Goal: Task Accomplishment & Management: Use online tool/utility

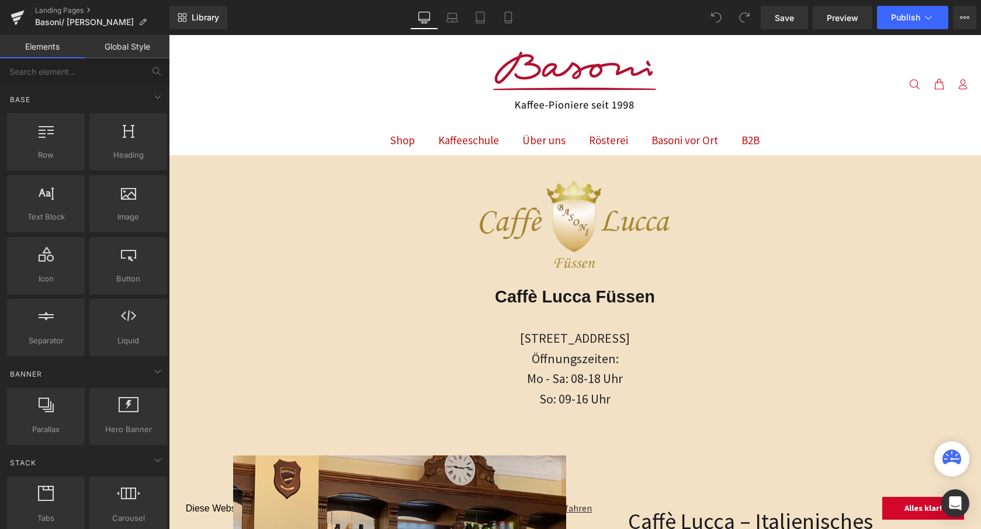
scroll to position [141, 0]
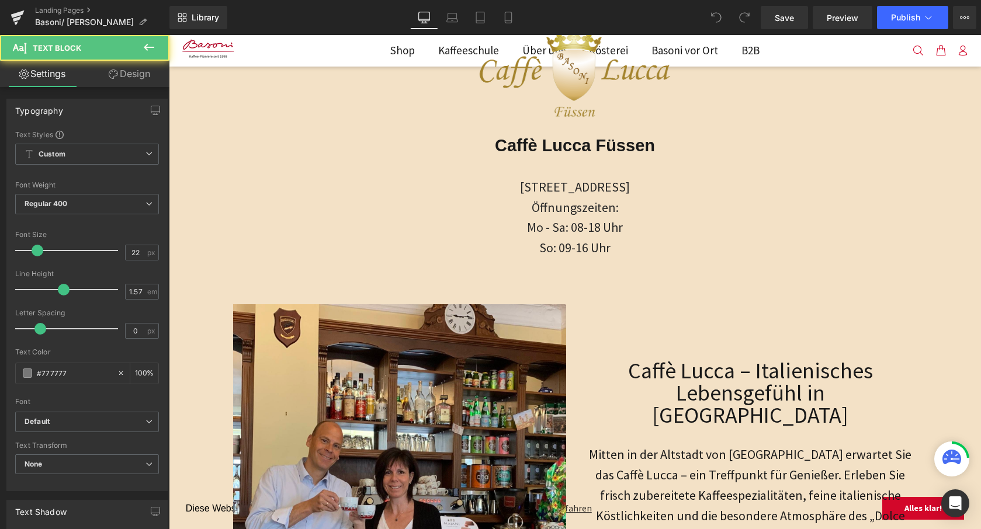
click at [606, 234] on span "Mo - Sa: 08-18 Uhr" at bounding box center [575, 227] width 96 height 16
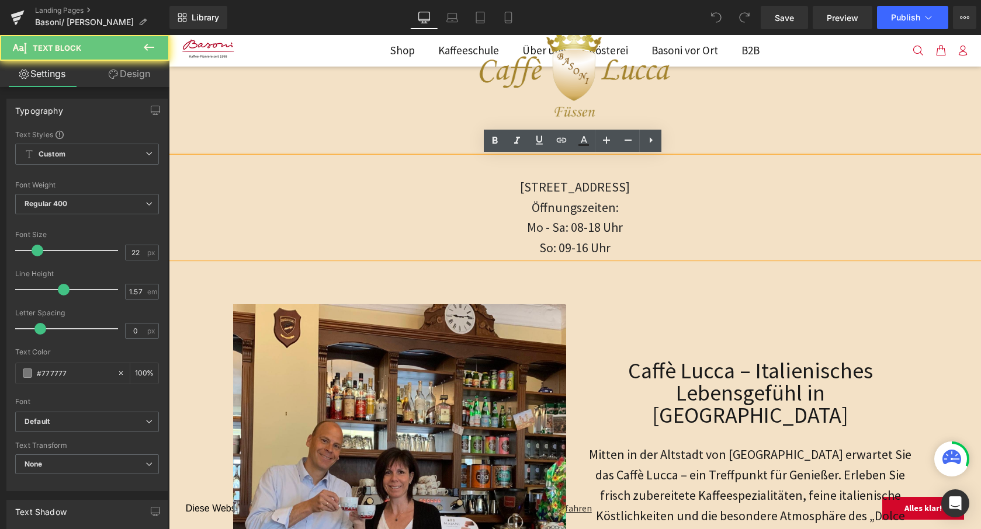
click at [612, 248] on p "So: 09-16 Uhr" at bounding box center [575, 248] width 812 height 20
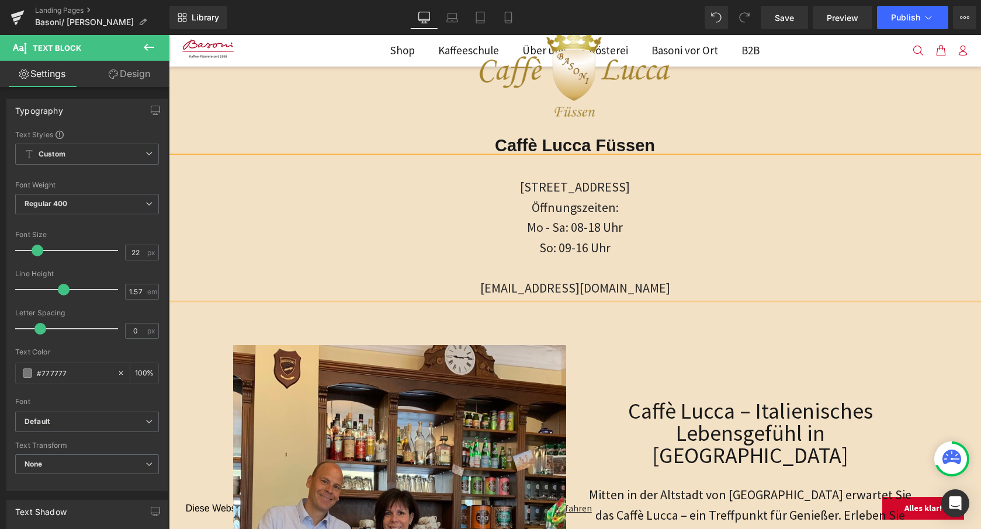
click at [510, 286] on span "[EMAIL_ADDRESS][DOMAIN_NAME]" at bounding box center [575, 288] width 190 height 16
click at [695, 284] on p "Email: [EMAIL_ADDRESS][DOMAIN_NAME]" at bounding box center [575, 288] width 812 height 20
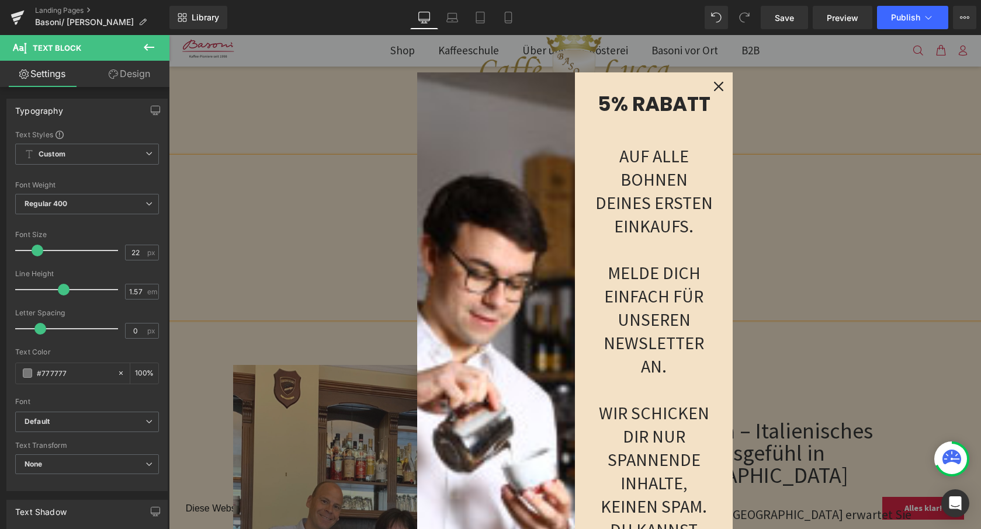
click at [714, 84] on icon "close icon" at bounding box center [718, 86] width 9 height 9
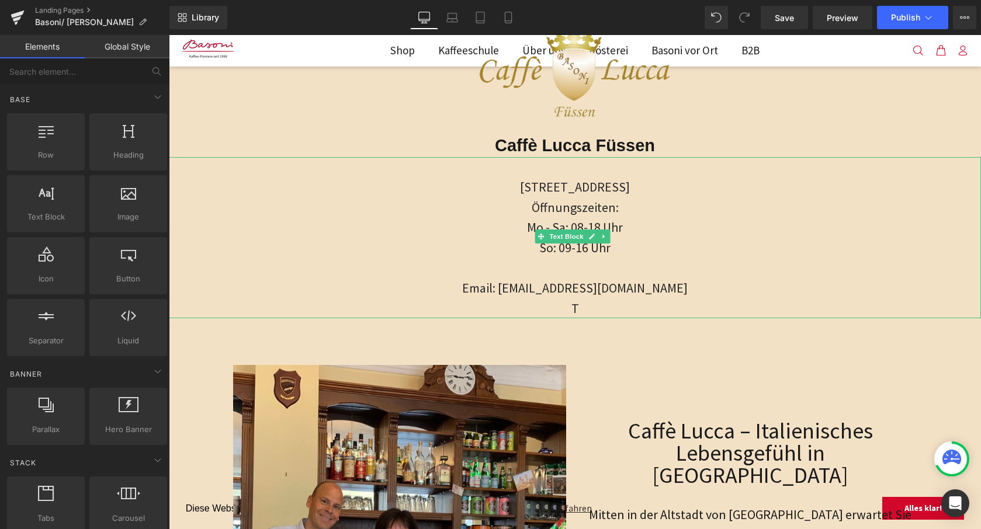
click at [583, 307] on p "T" at bounding box center [575, 309] width 812 height 20
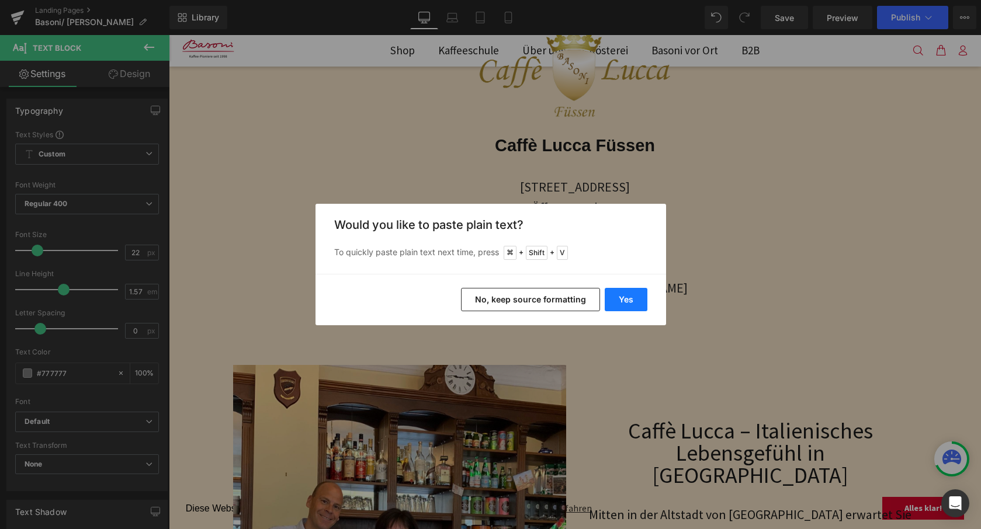
click at [641, 293] on button "Yes" at bounding box center [626, 299] width 43 height 23
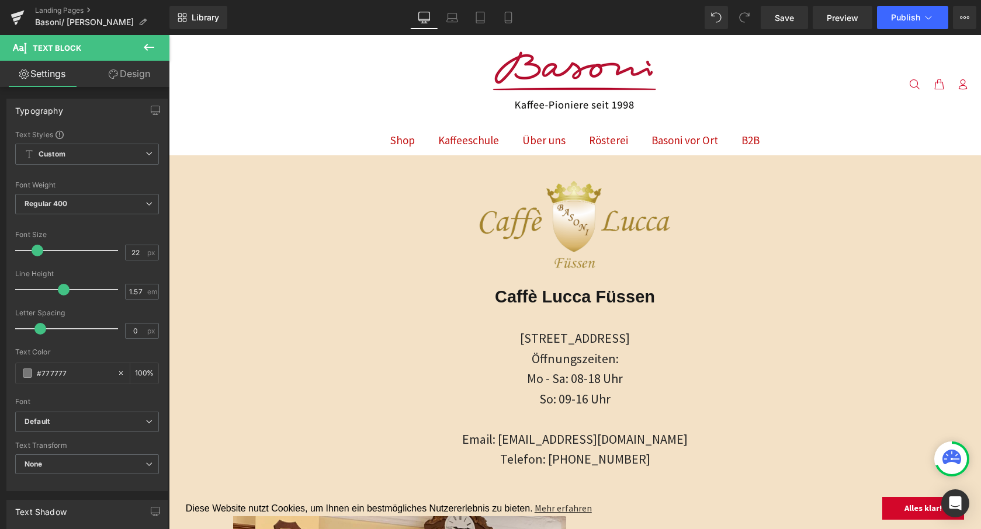
scroll to position [0, 0]
click at [902, 17] on span "Publish" at bounding box center [905, 17] width 29 height 9
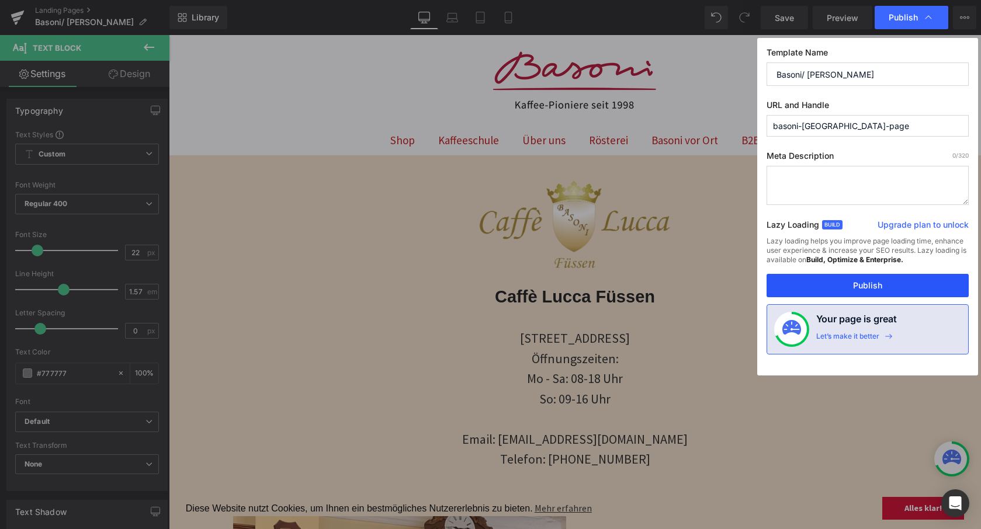
drag, startPoint x: 842, startPoint y: 293, endPoint x: 673, endPoint y: 258, distance: 172.5
click at [842, 293] on button "Publish" at bounding box center [868, 285] width 202 height 23
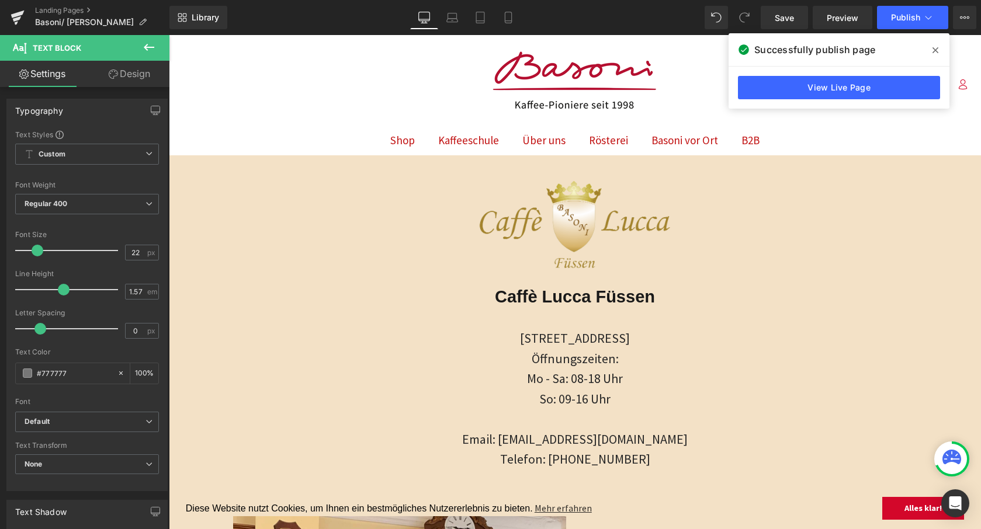
click at [142, 46] on icon at bounding box center [149, 47] width 14 height 14
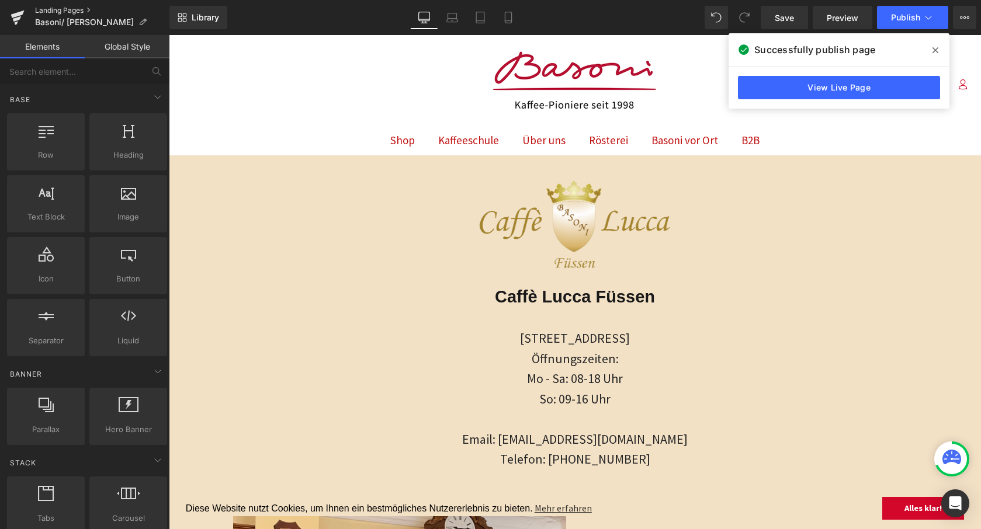
click at [61, 9] on link "Landing Pages" at bounding box center [102, 10] width 134 height 9
